Goal: Find specific page/section: Find specific page/section

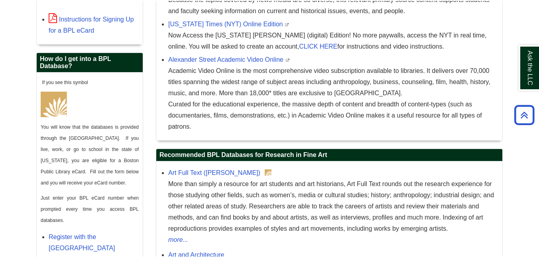
scroll to position [366, 0]
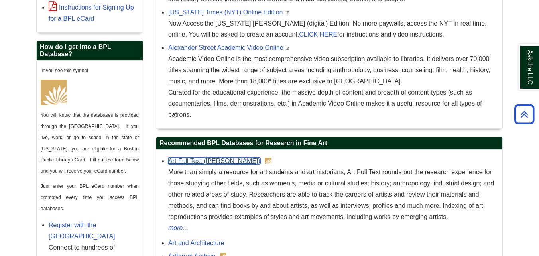
click at [200, 163] on link "Art Full Text ([PERSON_NAME])" at bounding box center [214, 160] width 92 height 7
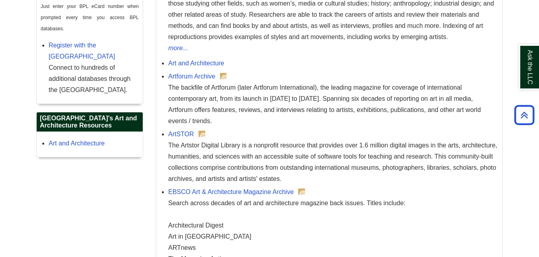
scroll to position [548, 0]
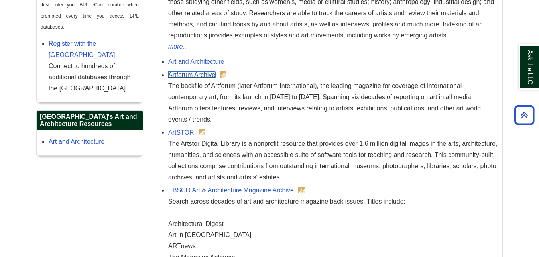
click at [207, 78] on link "Artforum Archive" at bounding box center [191, 74] width 47 height 7
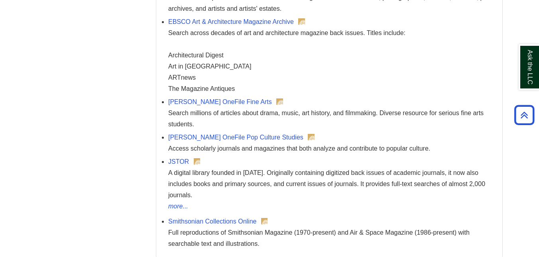
scroll to position [745, 0]
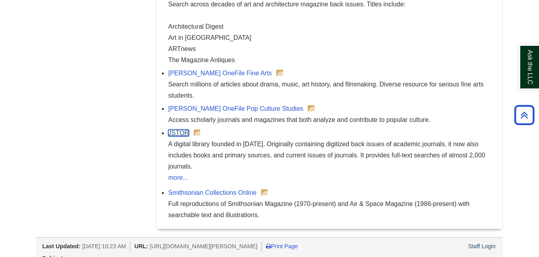
click at [182, 135] on link "JSTOR" at bounding box center [178, 132] width 21 height 7
